Goal: Task Accomplishment & Management: Manage account settings

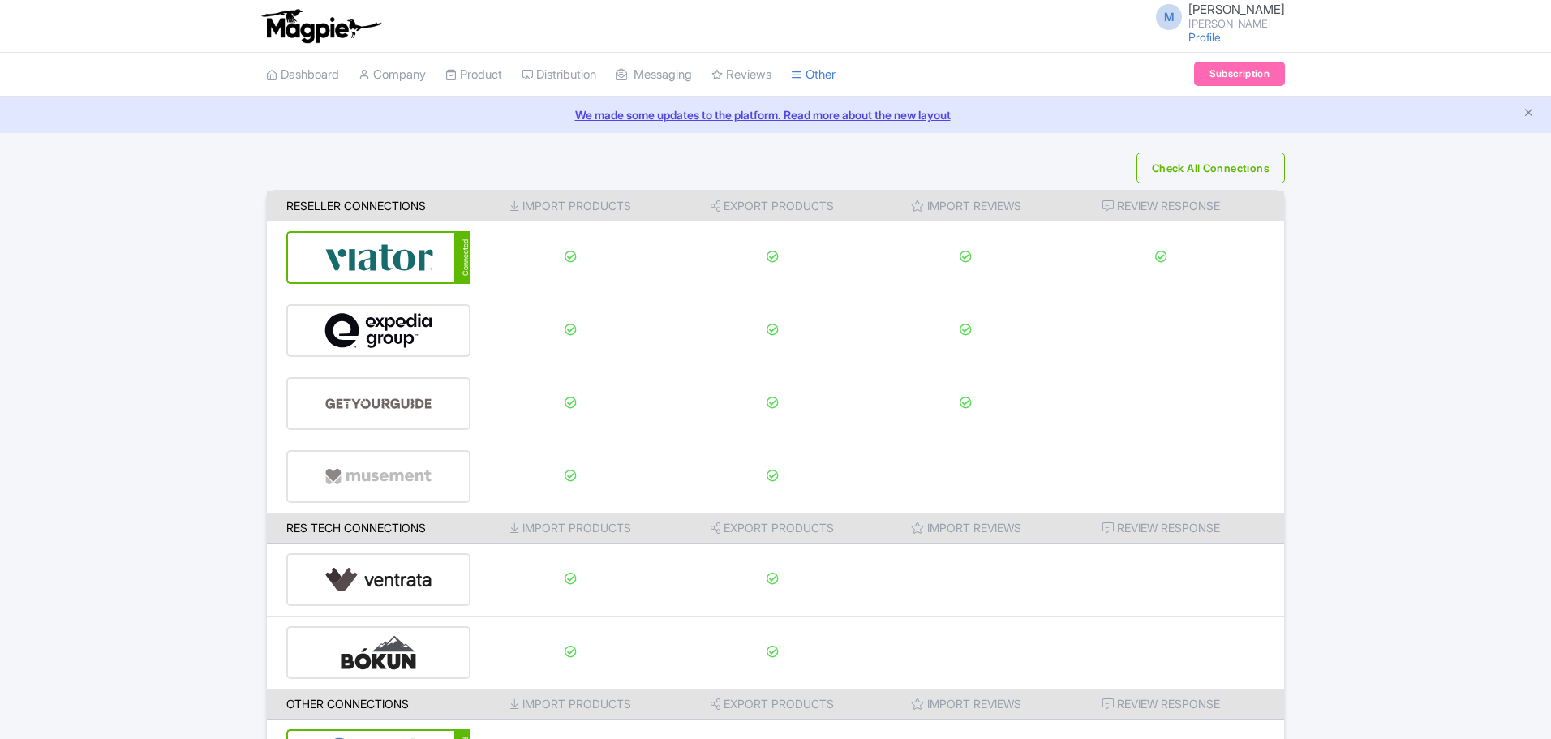
scroll to position [123, 0]
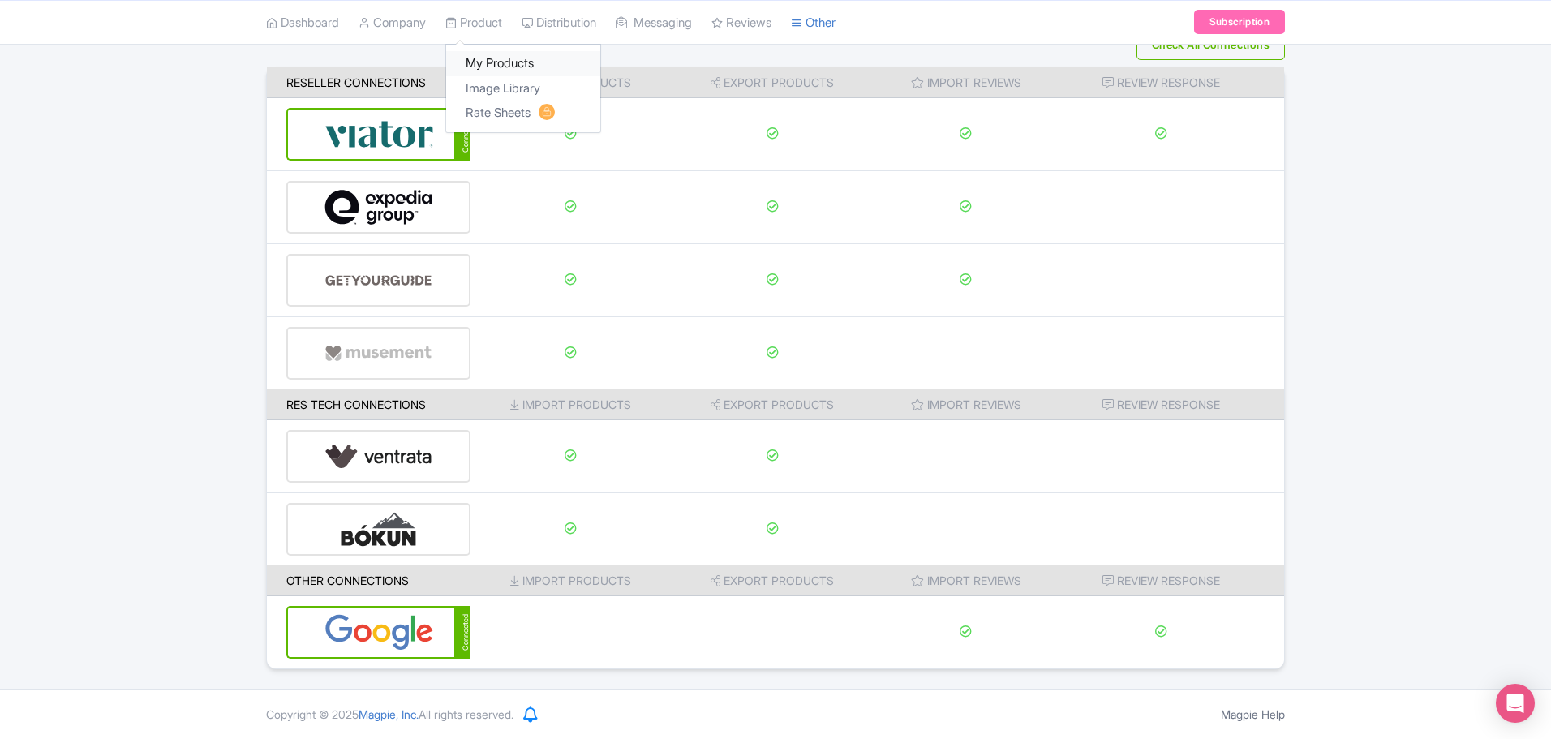
click at [492, 58] on link "My Products" at bounding box center [523, 63] width 154 height 25
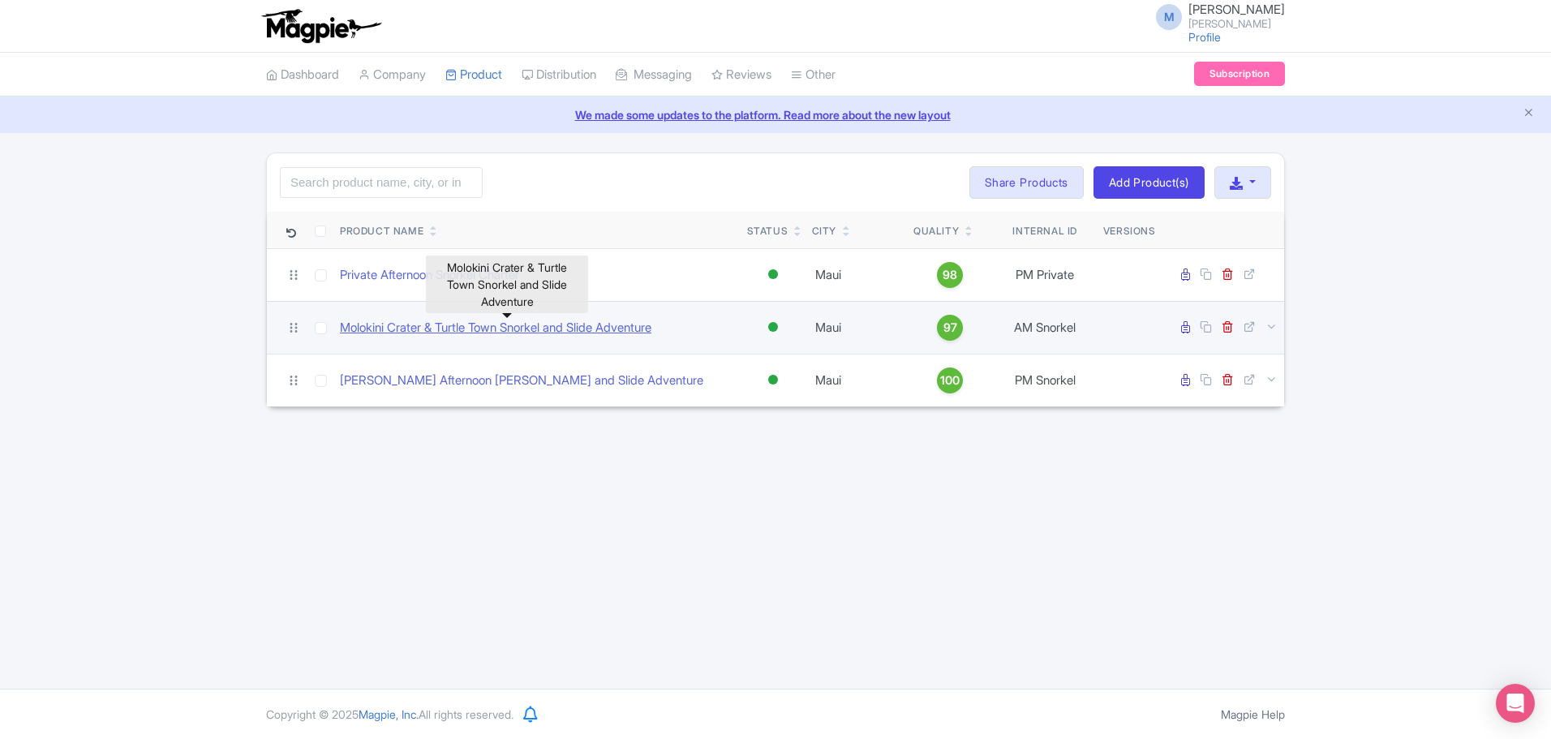
click at [438, 327] on link "Molokini Crater & Turtle Town Snorkel and Slide Adventure" at bounding box center [496, 328] width 312 height 19
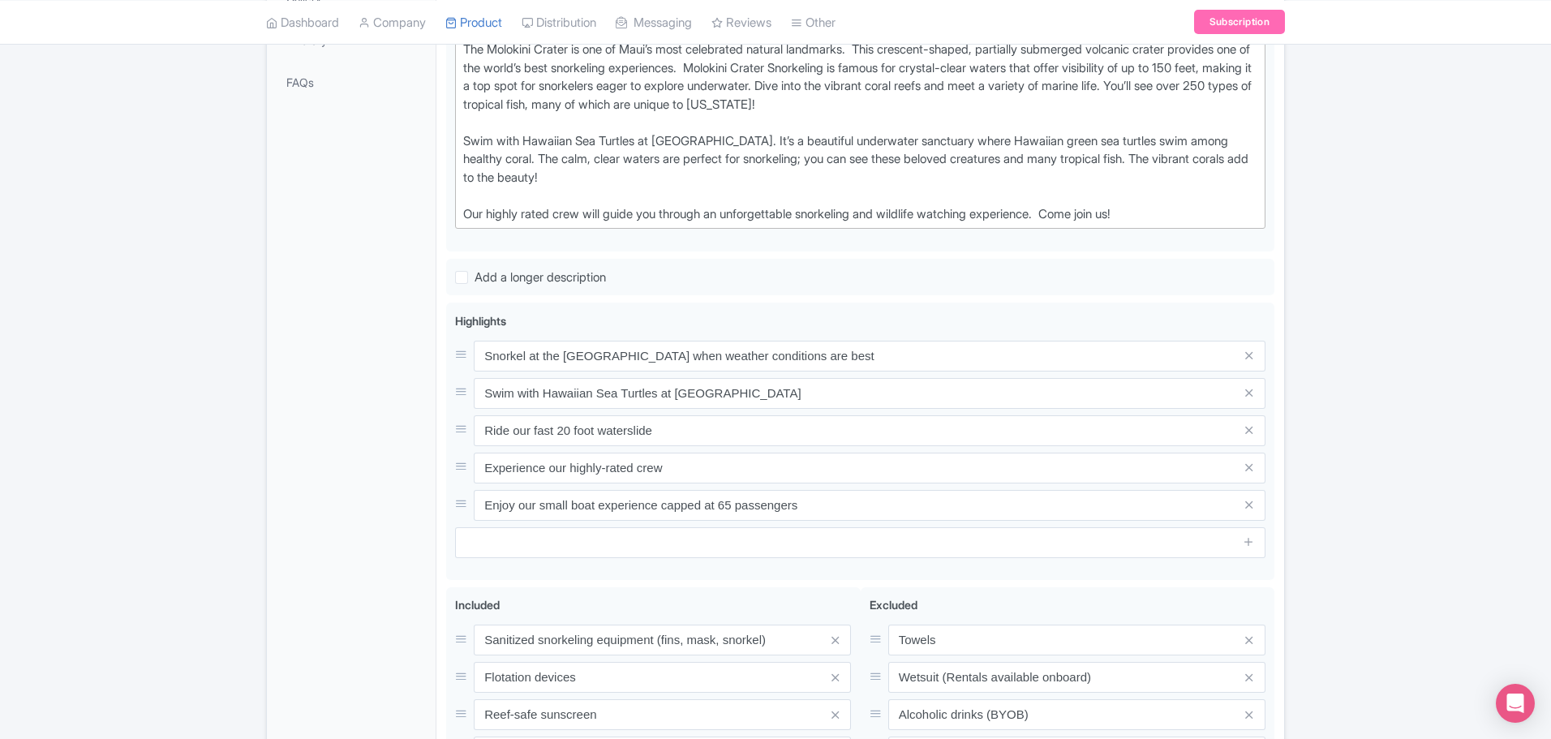
scroll to position [519, 0]
drag, startPoint x: 890, startPoint y: 354, endPoint x: 148, endPoint y: 369, distance: 742.5
click at [148, 369] on div "← Back to Products Molokini Crater & Turtle Town Snorkel and Slide Adventure ID…" at bounding box center [775, 281] width 1551 height 1297
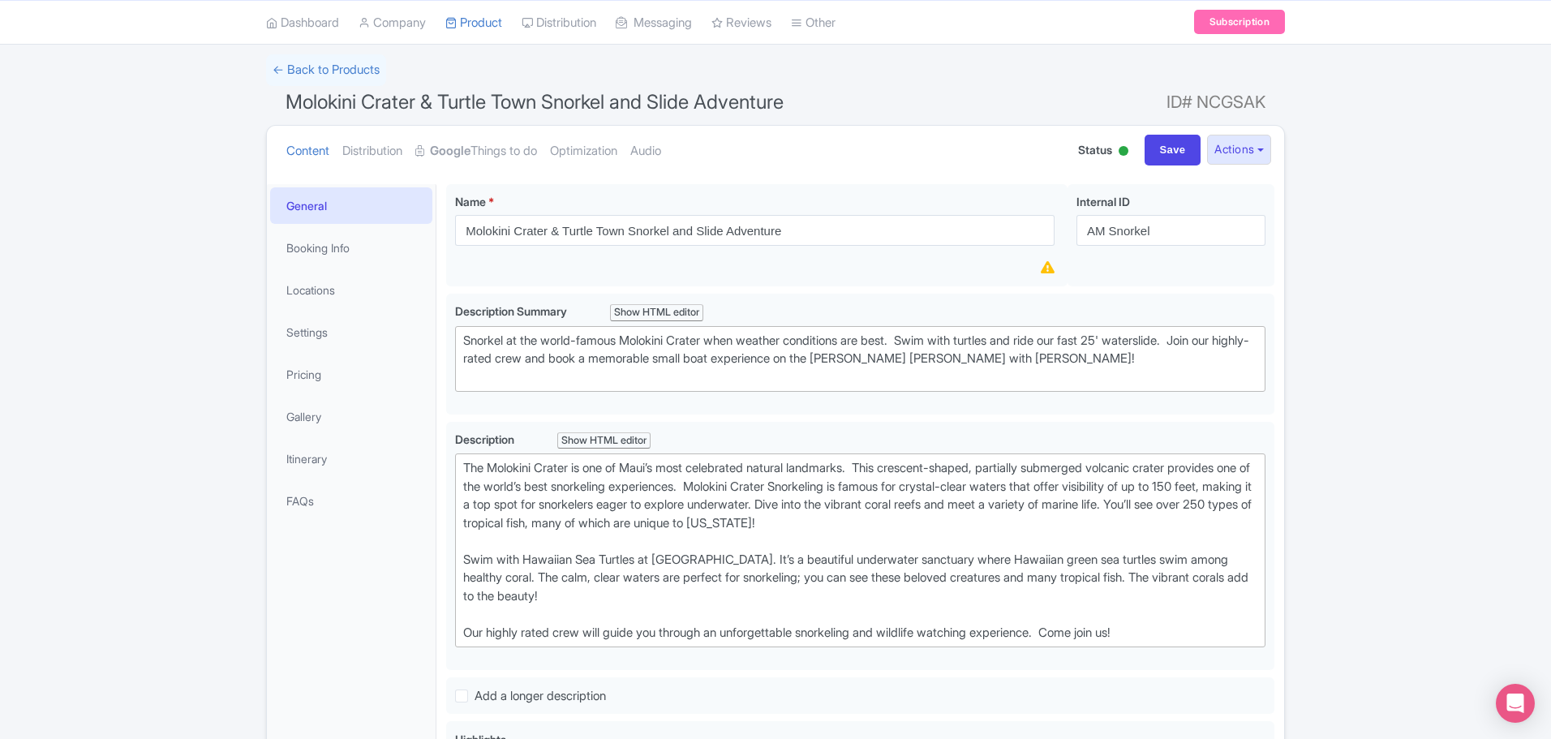
scroll to position [95, 0]
click at [359, 249] on link "Booking Info" at bounding box center [351, 251] width 162 height 37
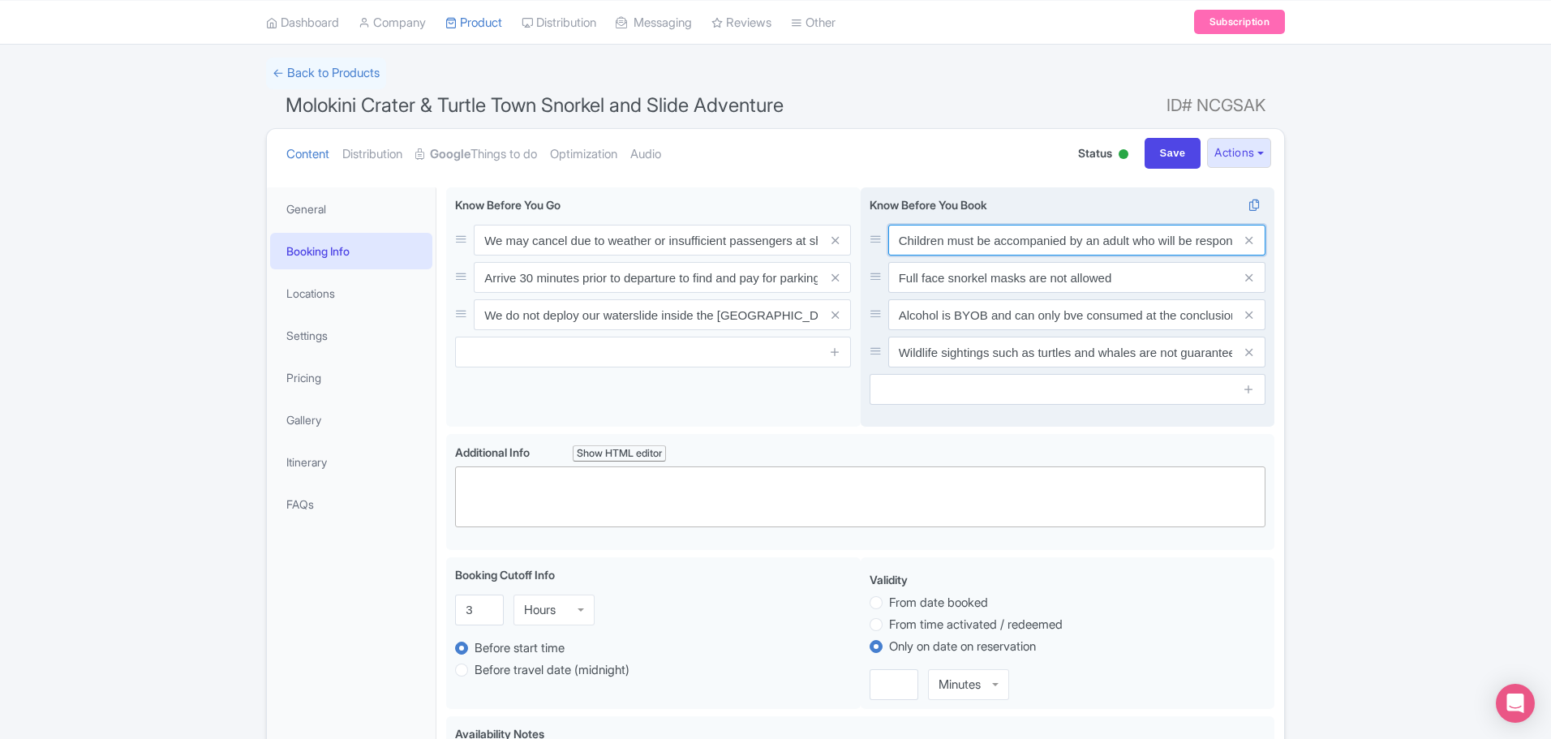
click at [1085, 239] on input "Children must be accompanied by an adult who will be responsible for them at al…" at bounding box center [1076, 240] width 377 height 31
